Goal: Navigation & Orientation: Go to known website

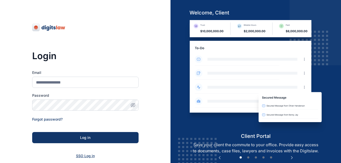
click at [86, 154] on span "SSO Log in" at bounding box center [85, 155] width 19 height 4
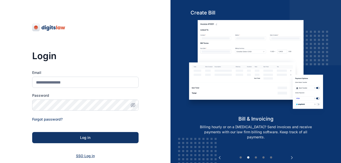
click at [82, 155] on span "SSO Log in" at bounding box center [85, 155] width 19 height 4
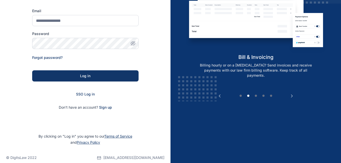
scroll to position [68, 0]
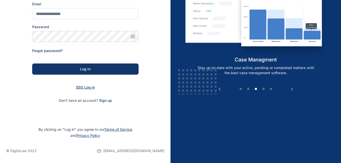
click at [80, 88] on span "SSO Log in" at bounding box center [85, 87] width 19 height 4
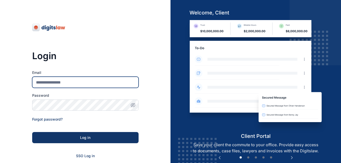
click at [99, 84] on input "Email" at bounding box center [85, 82] width 106 height 11
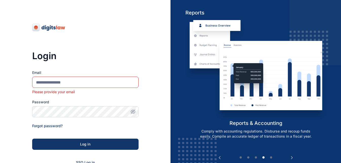
click at [83, 156] on form "Email Please provide your email Password Forgot password? Log in SSO Log in Don…" at bounding box center [85, 124] width 106 height 108
